Goal: Task Accomplishment & Management: Use online tool/utility

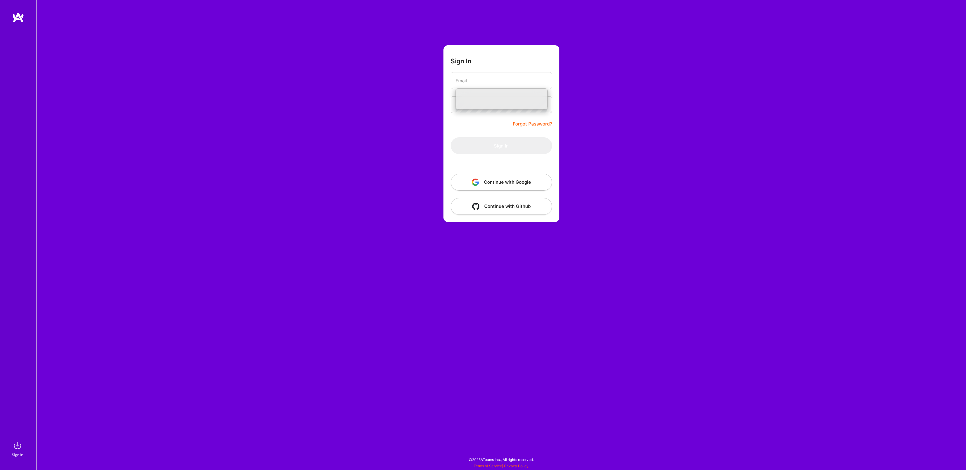
click at [502, 76] on input "email" at bounding box center [501, 80] width 92 height 15
click at [0, 467] on com-1password-button at bounding box center [0, 467] width 0 height 0
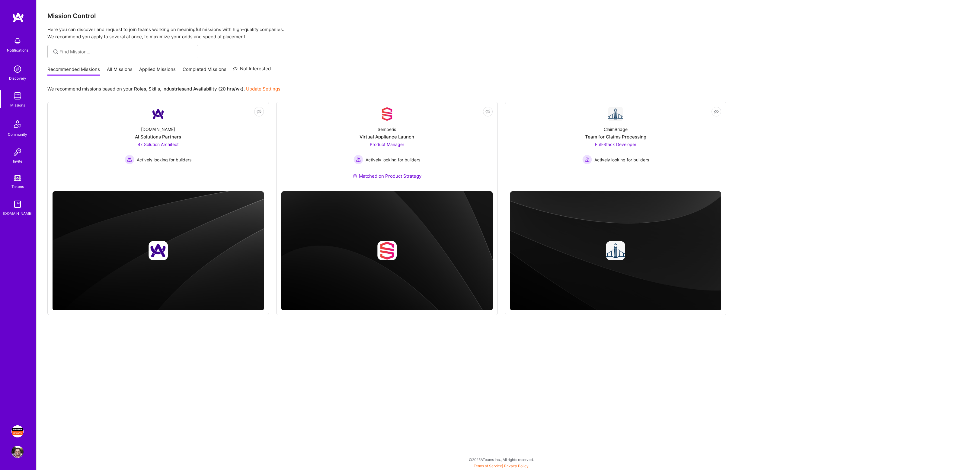
click at [17, 430] on img at bounding box center [17, 431] width 12 height 12
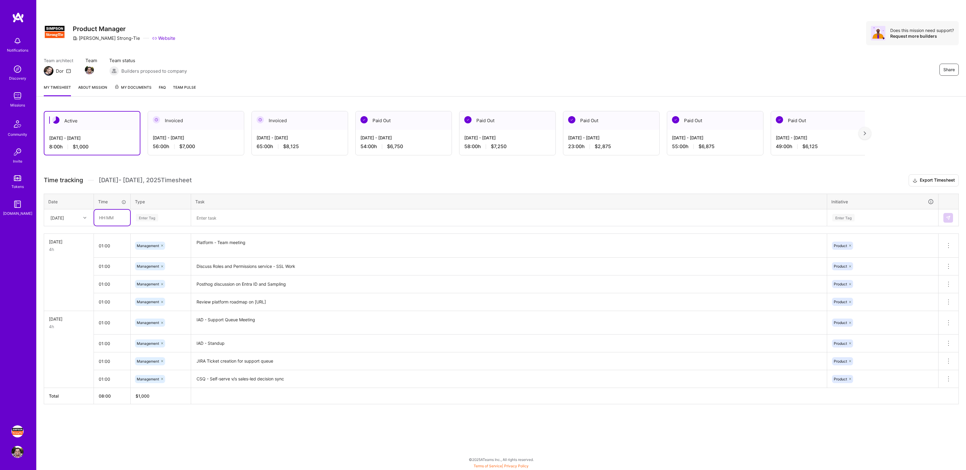
click at [114, 217] on input "text" at bounding box center [112, 218] width 36 height 16
type input "01:00"
type input "mana"
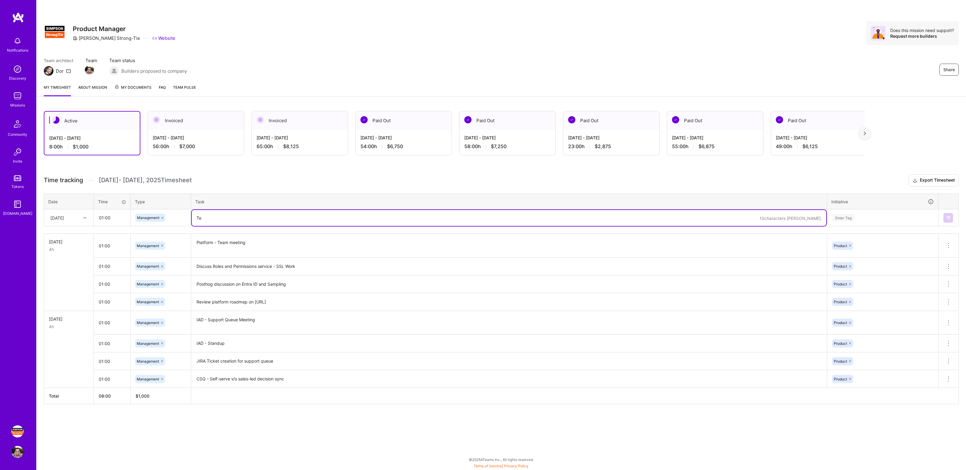
type textarea "Tea"
type textarea "JIRA tickets from support intake form for IAD"
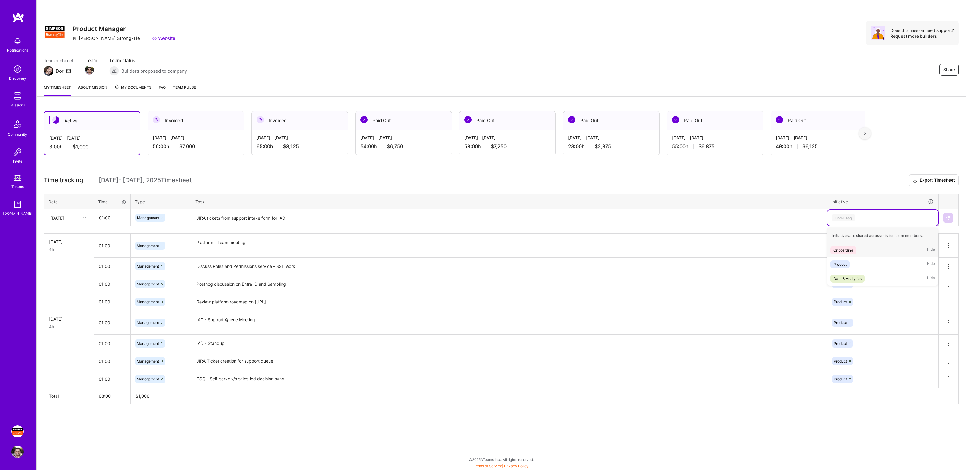
click at [870, 219] on div "Enter Tag" at bounding box center [882, 218] width 102 height 8
click at [848, 262] on span "Product" at bounding box center [839, 264] width 19 height 8
click at [947, 219] on img at bounding box center [947, 217] width 5 height 5
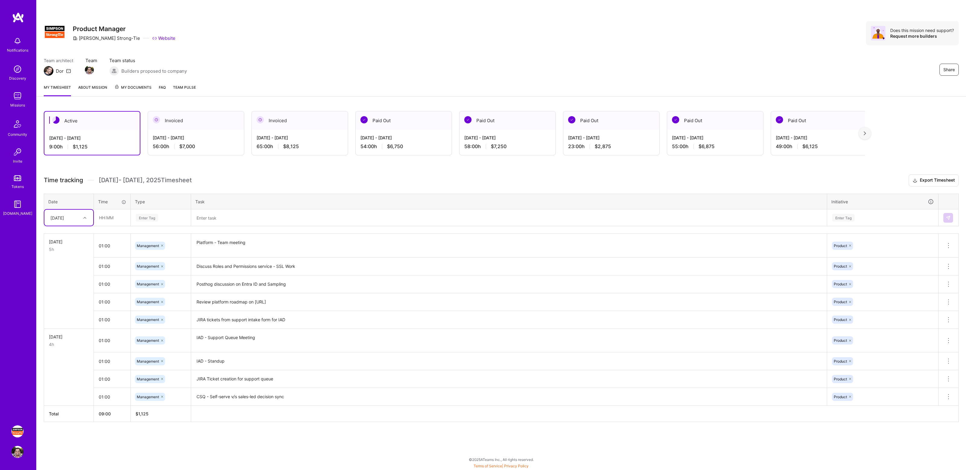
click at [224, 146] on div "56:00 h $7,000" at bounding box center [196, 146] width 86 height 6
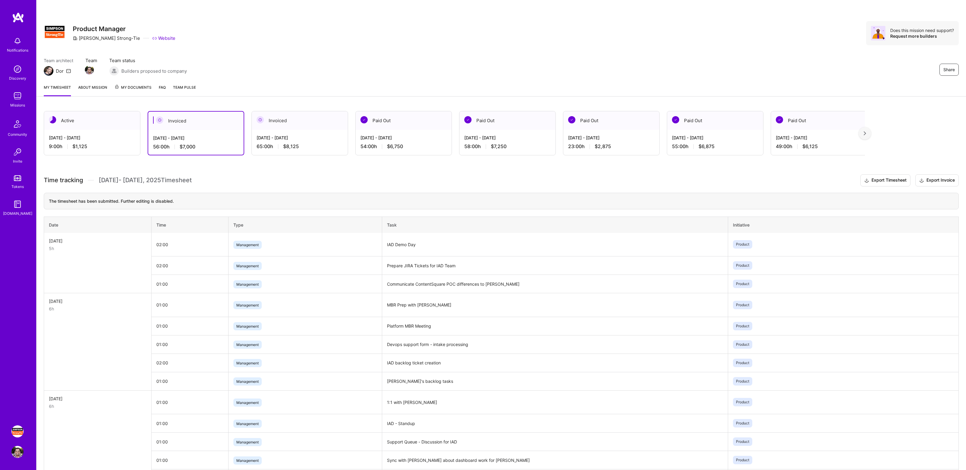
click at [100, 130] on div "[DATE] - [DATE] 9:00 h $1,125" at bounding box center [92, 142] width 96 height 25
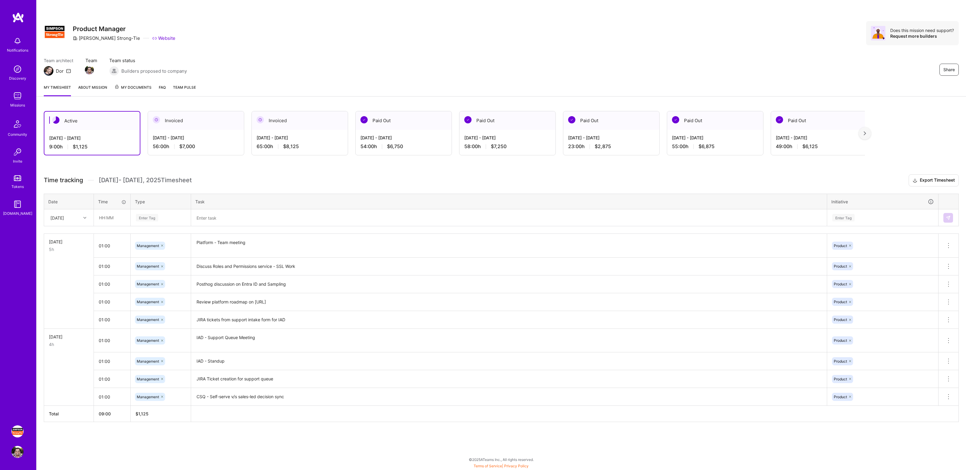
click at [658, 63] on div "Team architect Dor Team Team status Builders proposed to company Share" at bounding box center [501, 66] width 915 height 18
click at [770, 50] on div "Share Product Manager [PERSON_NAME]-Tie Website Does this mission need support?…" at bounding box center [501, 39] width 929 height 79
click at [115, 217] on input "text" at bounding box center [112, 218] width 36 height 16
click at [114, 217] on input "text" at bounding box center [112, 218] width 36 height 16
click at [108, 217] on input "text" at bounding box center [112, 218] width 36 height 16
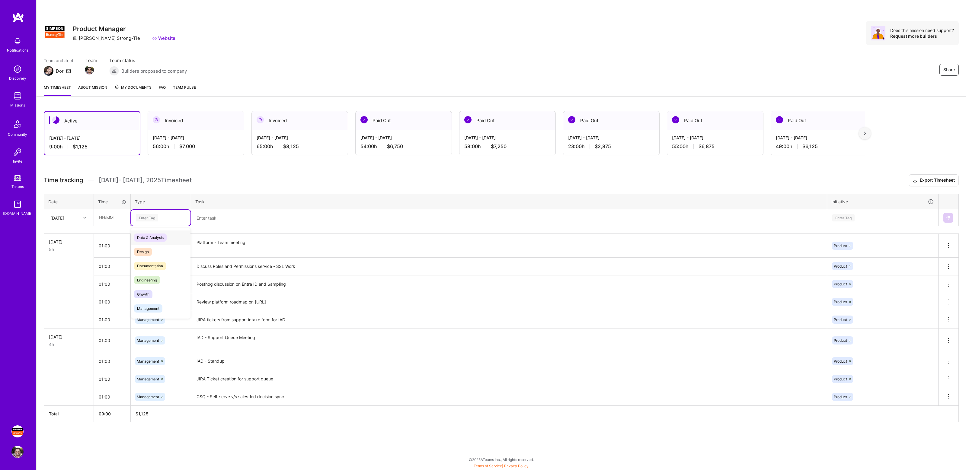
click at [147, 213] on div "Enter Tag" at bounding box center [160, 218] width 59 height 16
click at [230, 189] on div "Time tracking [DATE] - [DATE] Timesheet Export Timesheet Date Time Type Task In…" at bounding box center [501, 298] width 915 height 248
click at [122, 221] on input "text" at bounding box center [112, 218] width 36 height 16
click at [112, 219] on input "text" at bounding box center [112, 218] width 36 height 16
click at [109, 217] on input "text" at bounding box center [112, 218] width 36 height 16
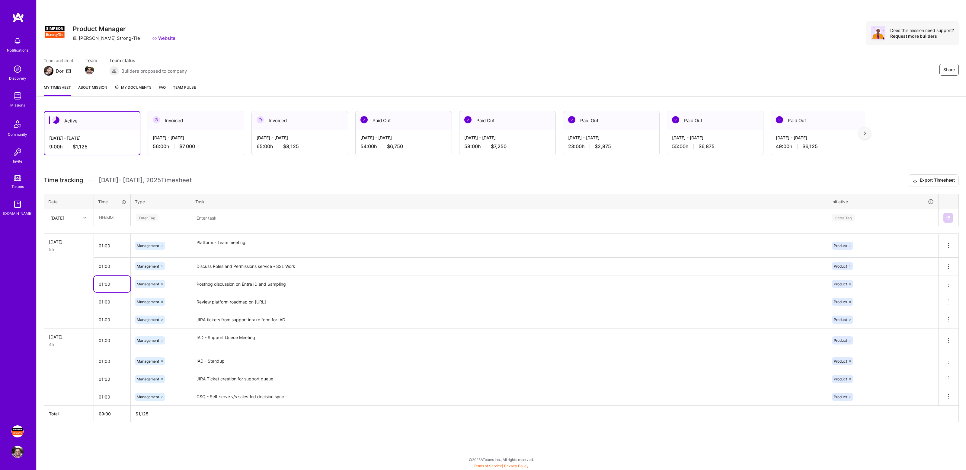
click at [111, 284] on input "01:00" at bounding box center [112, 284] width 37 height 16
click at [103, 283] on input "01:00" at bounding box center [112, 284] width 37 height 16
type input "02:00"
click at [428, 182] on h3 "Time tracking [DATE] - [DATE] Timesheet Export Timesheet" at bounding box center [501, 180] width 915 height 12
click at [272, 170] on div "Active [DATE] - [DATE] 10:00 h $1,250 Invoiced [DATE] - [DATE] 56:00 h $7,000 I…" at bounding box center [501, 278] width 929 height 348
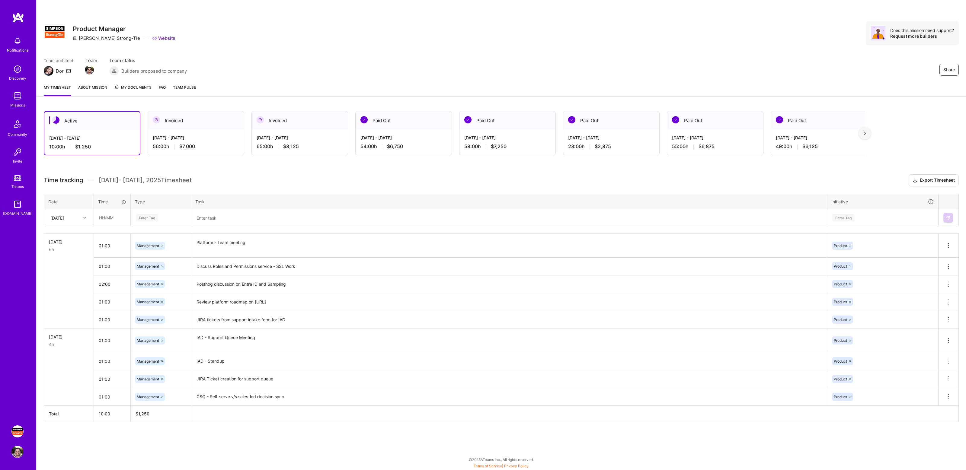
click at [678, 52] on div "Share Product Manager [PERSON_NAME]-Tie Website Does this mission need support?…" at bounding box center [501, 39] width 929 height 79
click at [715, 49] on div "Share Product Manager [PERSON_NAME]-Tie Website Does this mission need support?…" at bounding box center [501, 39] width 929 height 79
